Goal: Find specific page/section: Find specific page/section

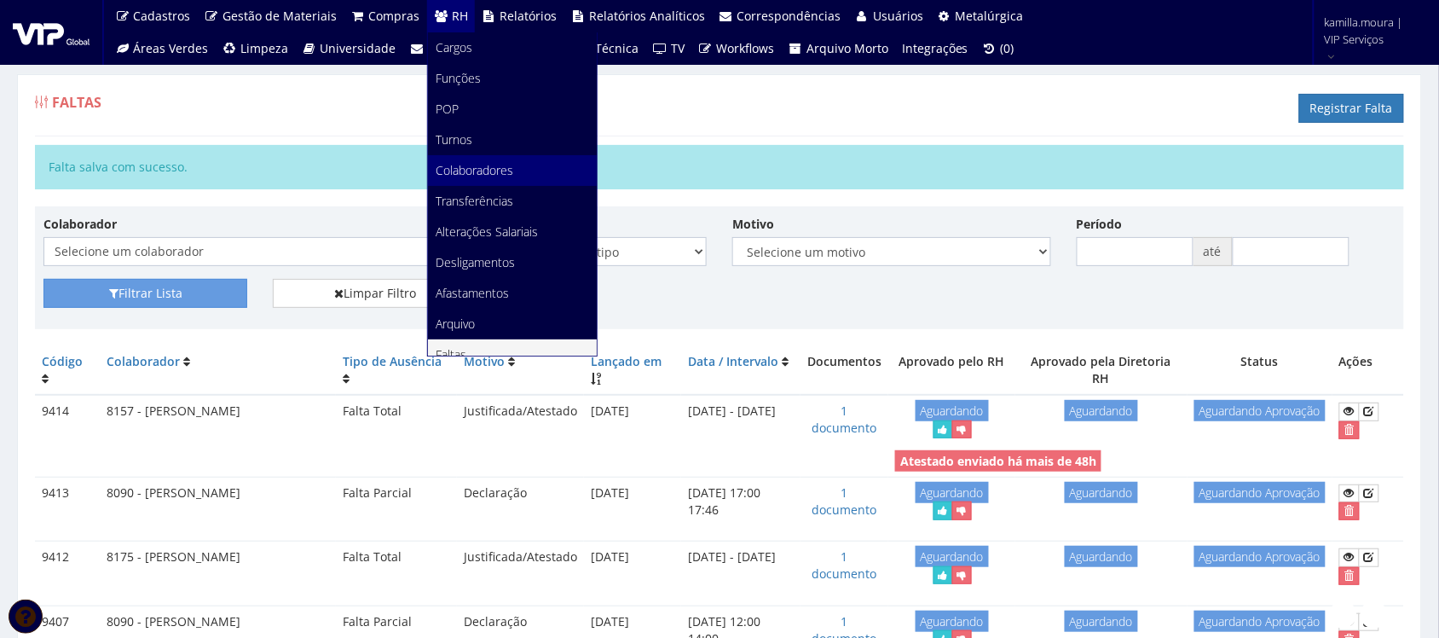
click at [470, 165] on span "Colaboradores" at bounding box center [476, 170] width 78 height 16
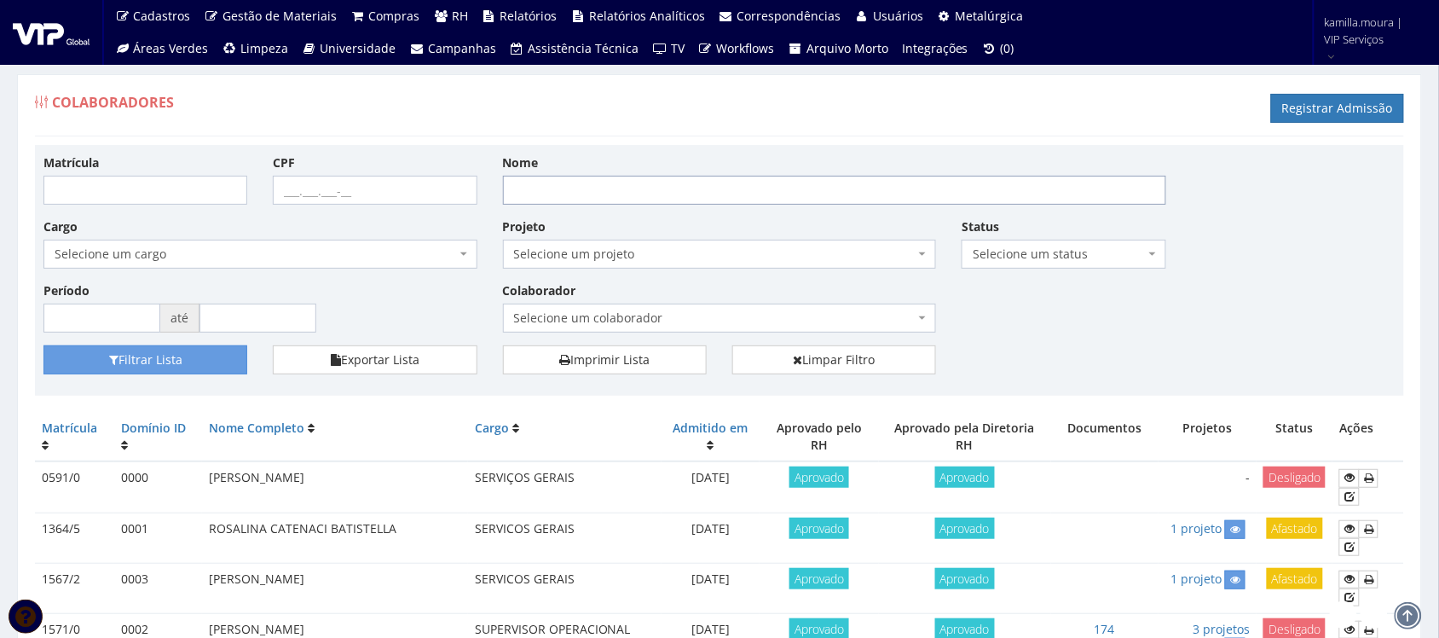
click at [634, 189] on input "Nome" at bounding box center [834, 190] width 663 height 29
type input "[PERSON_NAME]"
click at [43, 345] on button "Filtrar Lista" at bounding box center [145, 359] width 204 height 29
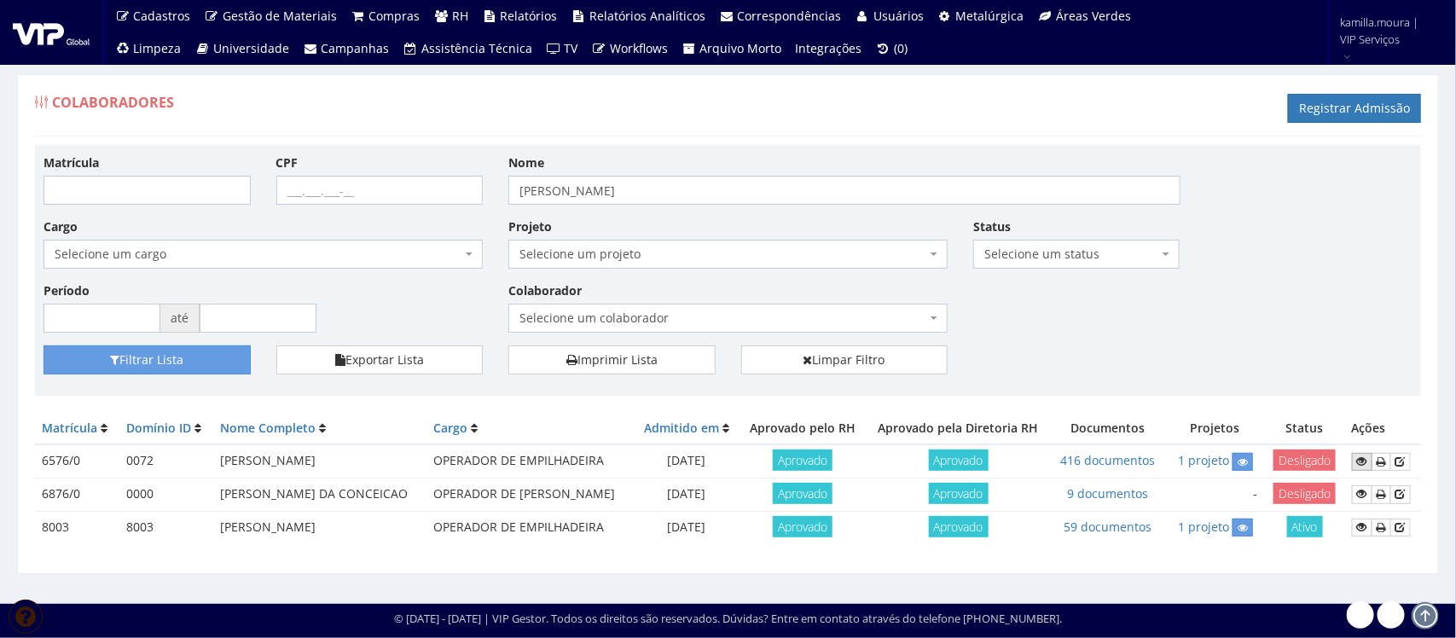
click at [1365, 466] on icon at bounding box center [1362, 461] width 10 height 12
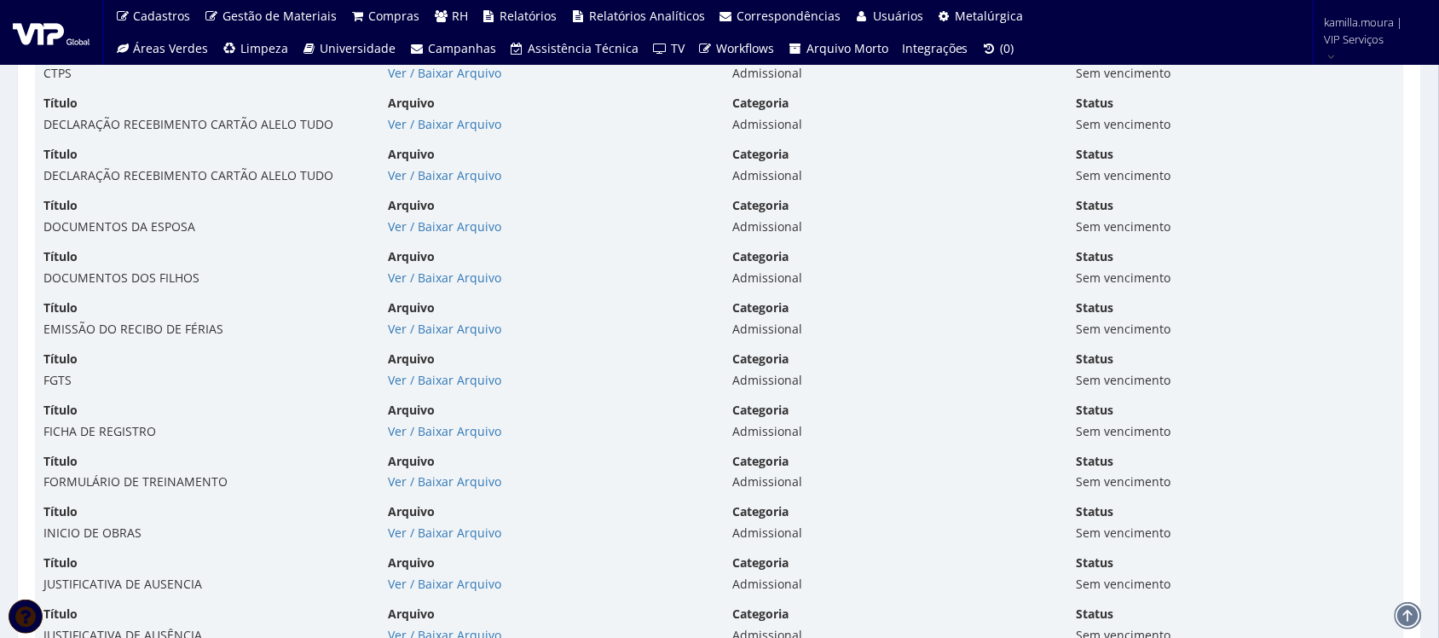
scroll to position [5862, 0]
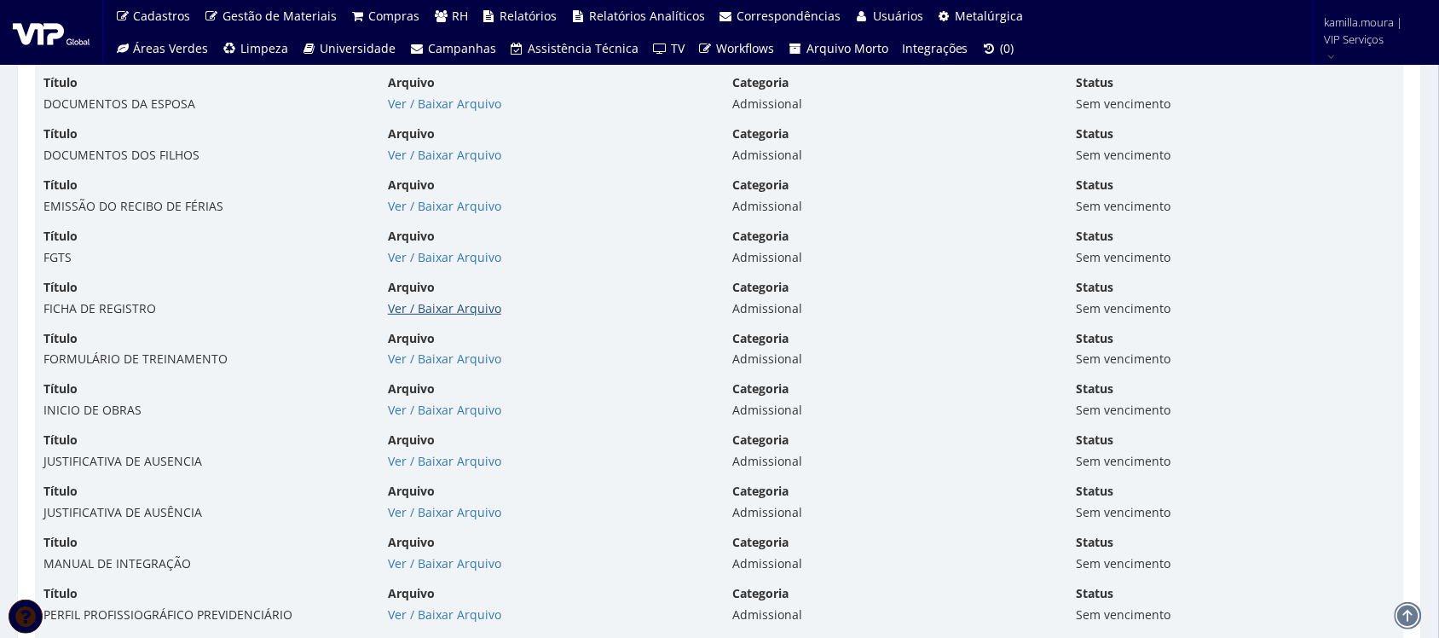
click at [458, 316] on link "Ver / Baixar Arquivo" at bounding box center [444, 308] width 113 height 16
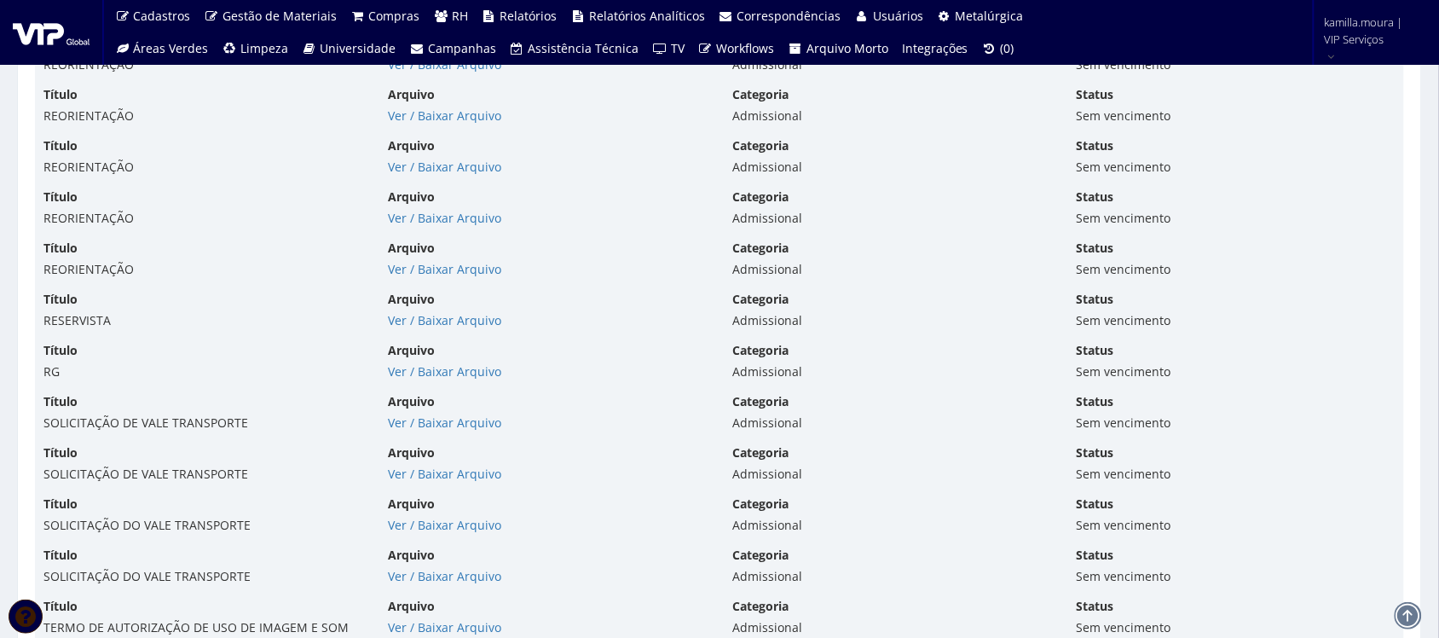
scroll to position [6928, 0]
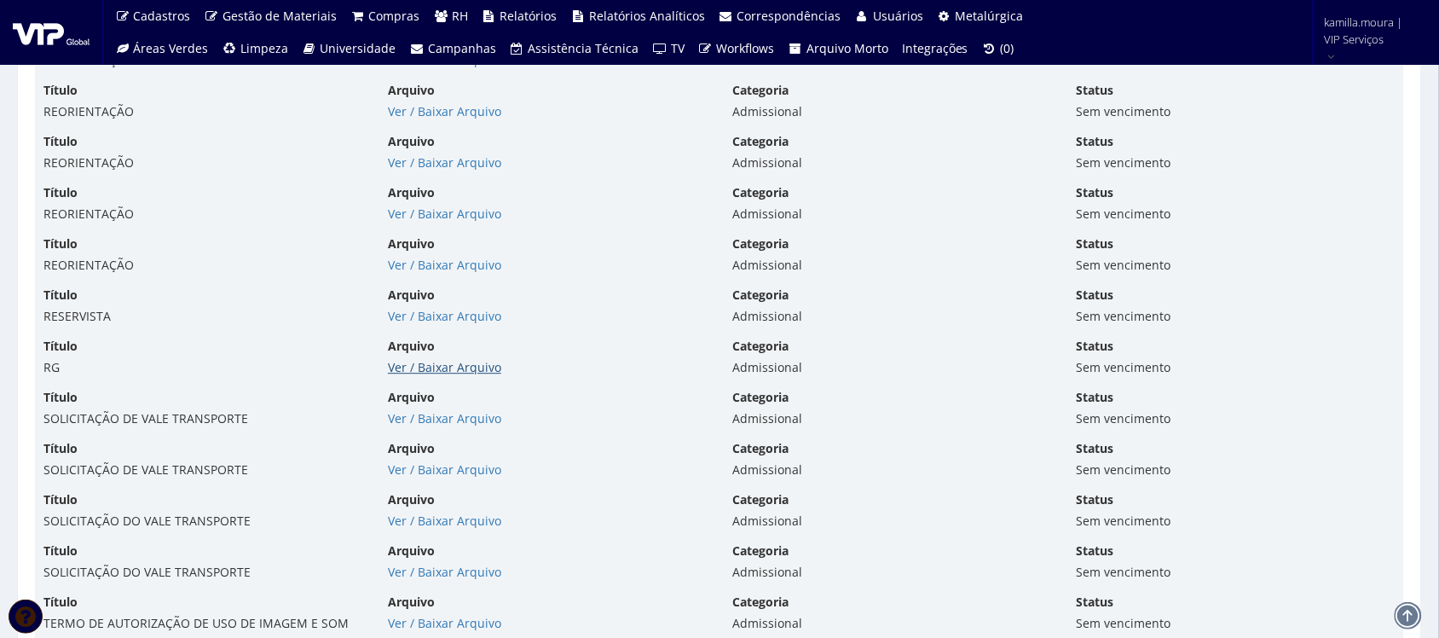
click at [424, 375] on link "Ver / Baixar Arquivo" at bounding box center [444, 367] width 113 height 16
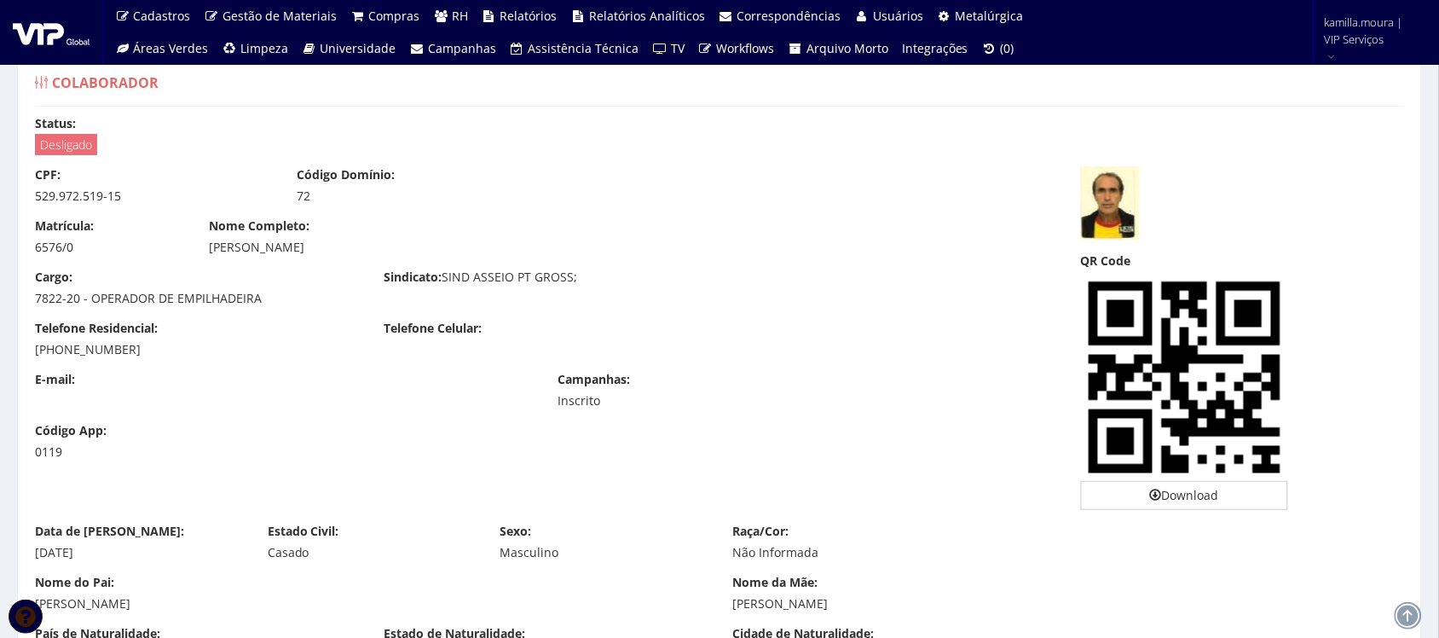
scroll to position [0, 0]
